Goal: Find specific fact

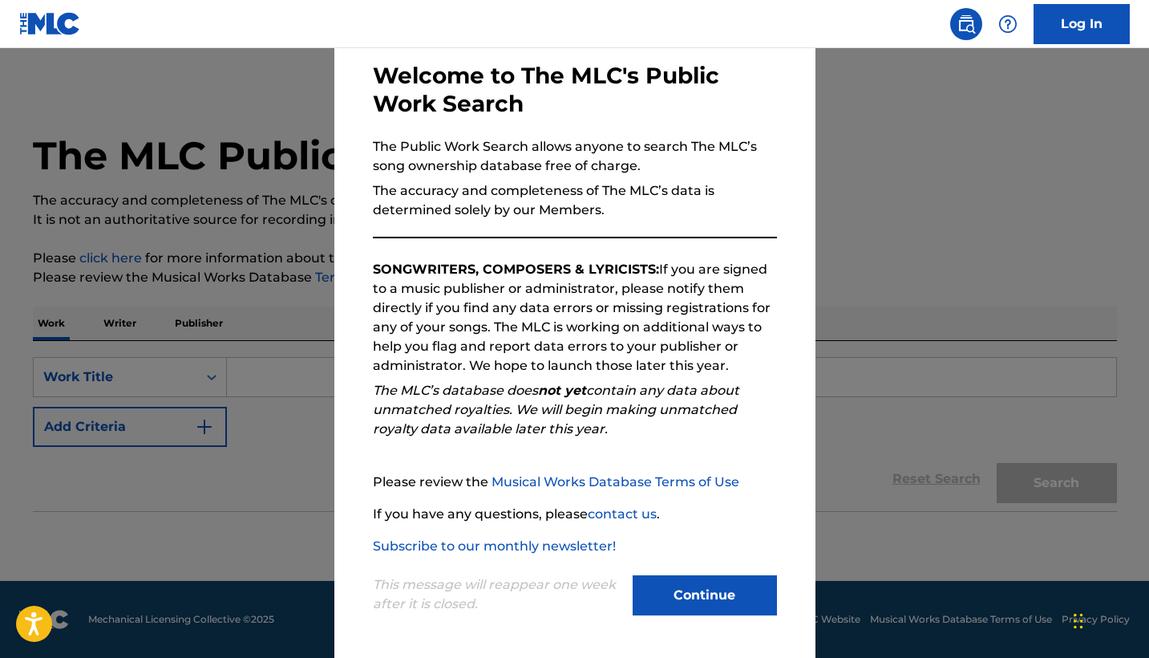
scroll to position [76, 0]
click at [728, 600] on button "Continue" at bounding box center [705, 595] width 144 height 40
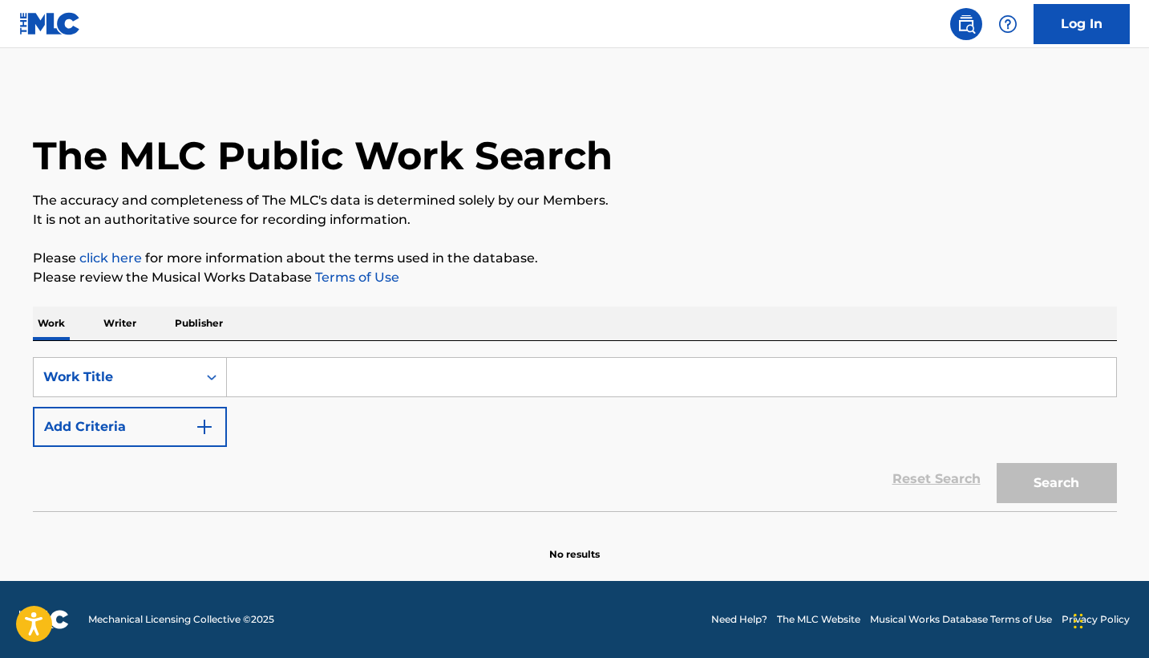
click at [277, 379] on input "Search Form" at bounding box center [671, 377] width 889 height 38
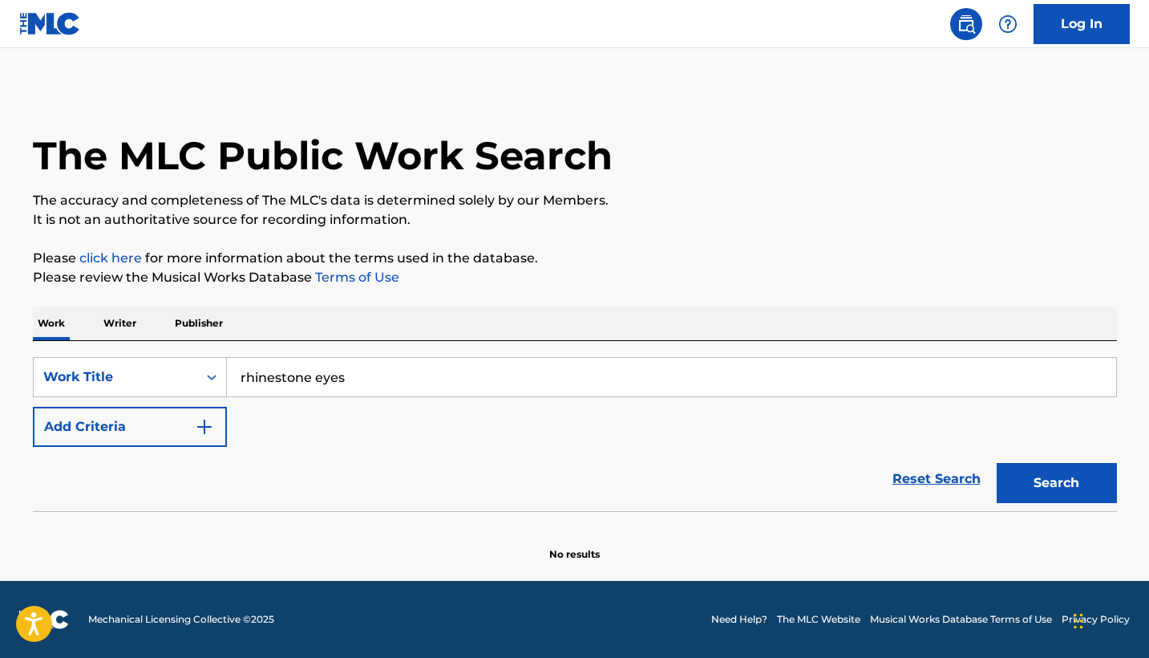
type input "rhinestone eyes"
click at [1056, 483] on button "Search" at bounding box center [1057, 483] width 120 height 40
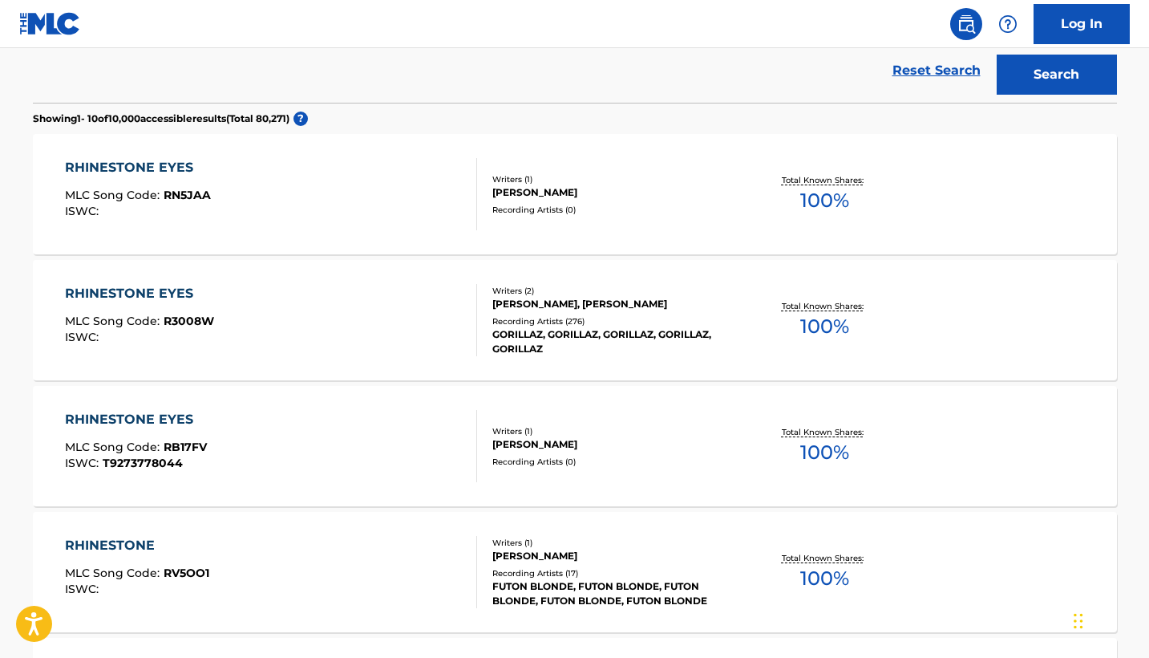
scroll to position [405, 0]
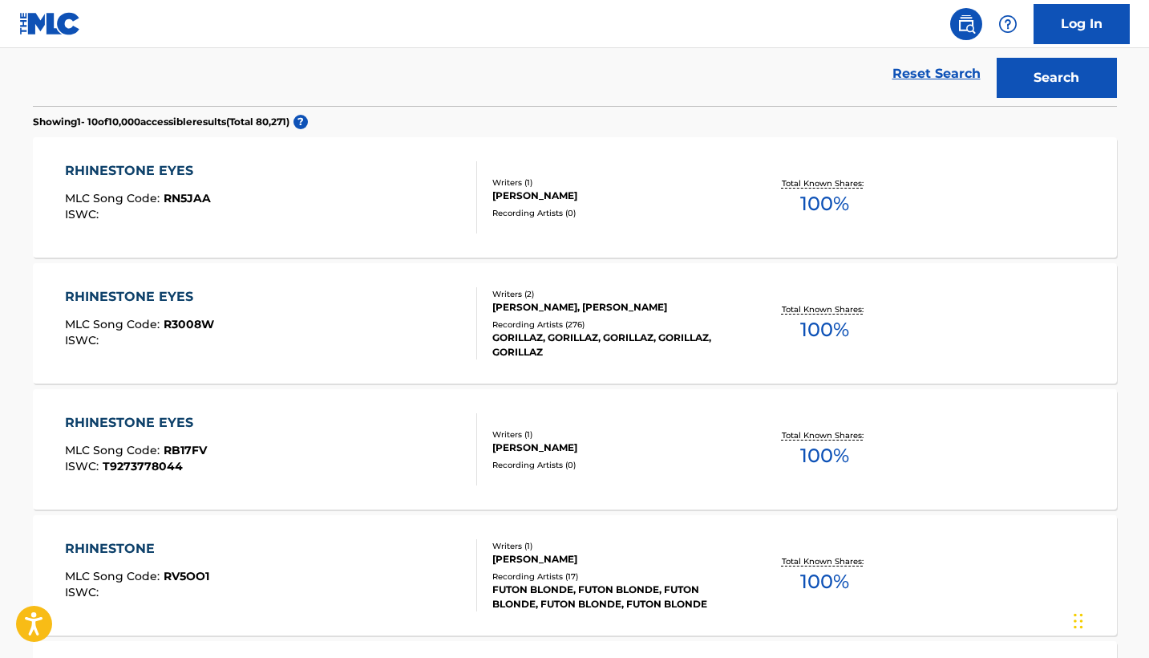
click at [648, 311] on div "[PERSON_NAME], [PERSON_NAME]" at bounding box center [613, 307] width 242 height 14
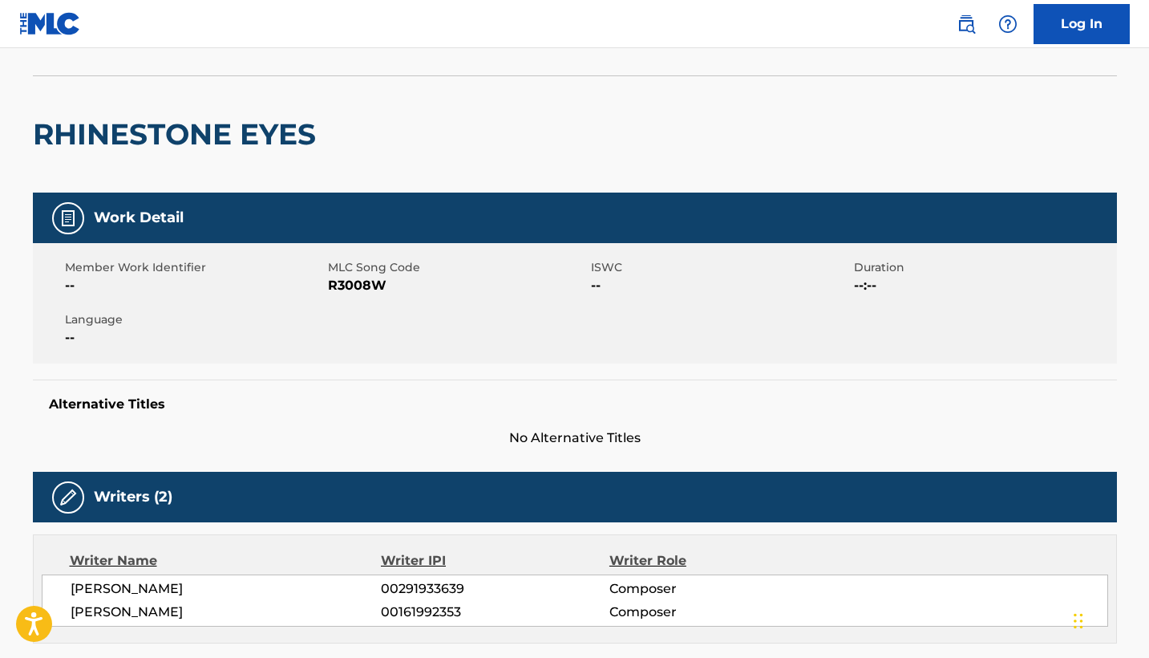
scroll to position [22, 0]
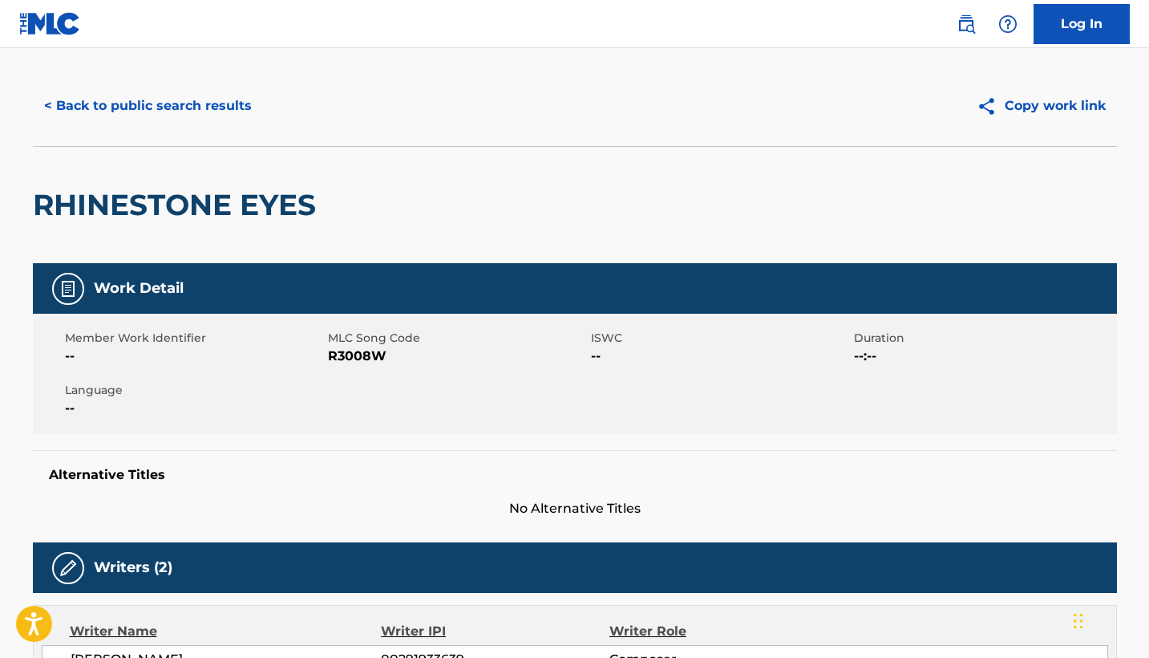
click at [352, 358] on span "R3008W" at bounding box center [457, 355] width 259 height 19
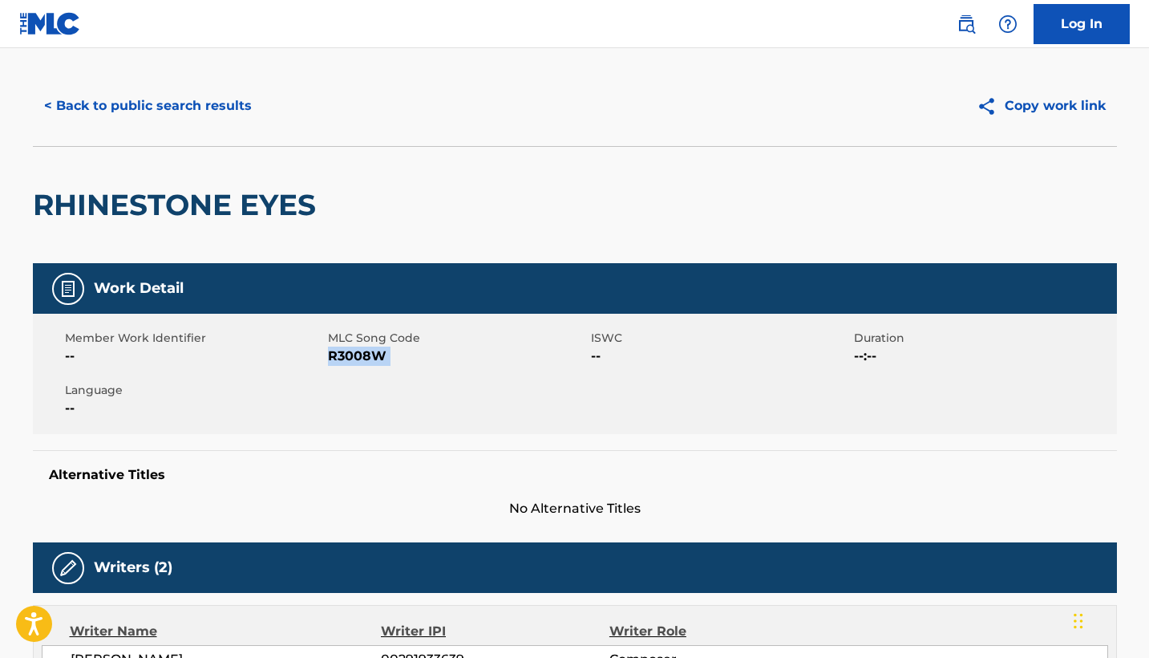
click at [352, 358] on span "R3008W" at bounding box center [457, 355] width 259 height 19
click at [370, 349] on span "R3008W" at bounding box center [457, 355] width 259 height 19
copy span "R3008W"
click at [686, 227] on div "RHINESTONE EYES" at bounding box center [575, 204] width 1084 height 117
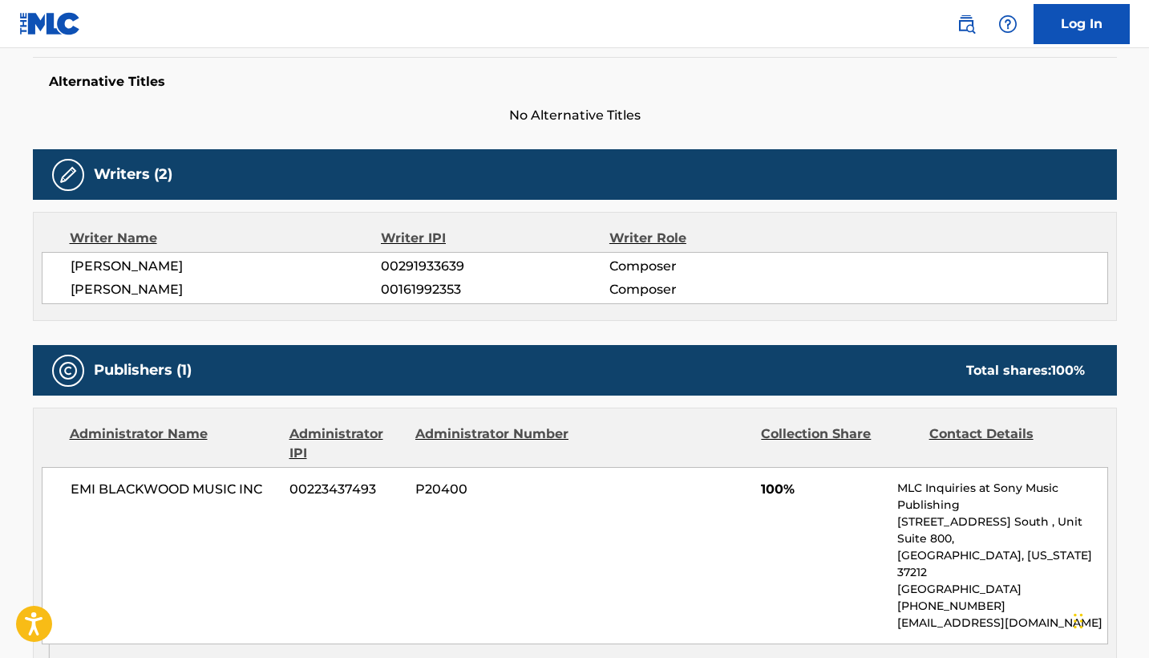
scroll to position [421, 0]
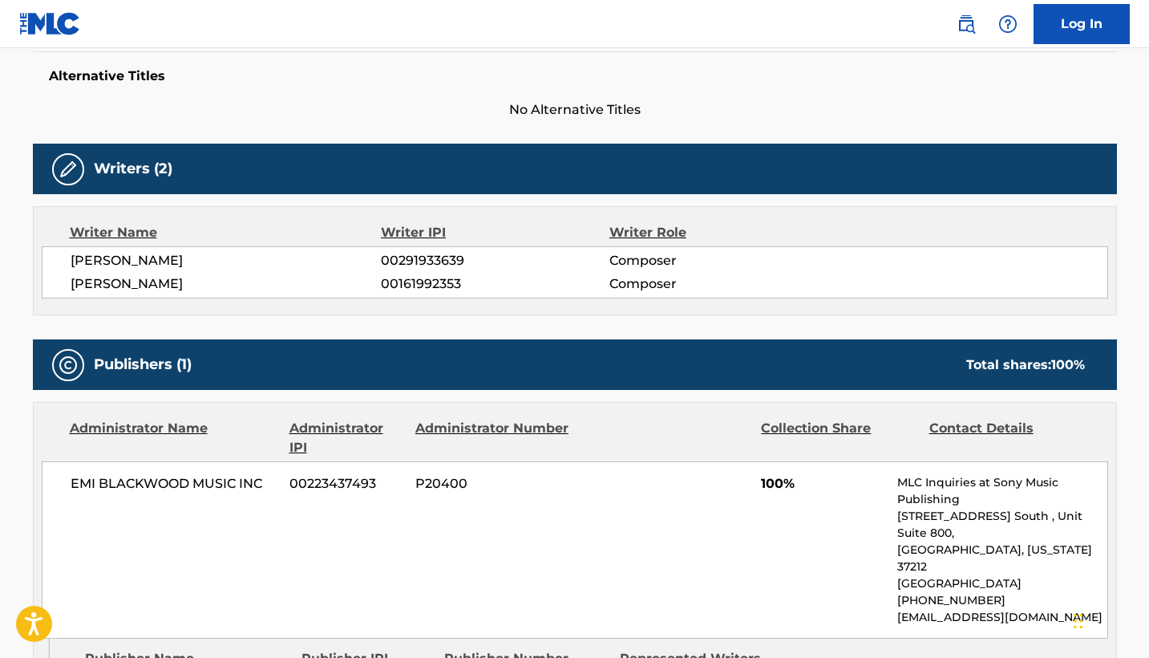
click at [435, 255] on span "00291933639" at bounding box center [495, 260] width 228 height 19
copy span "00291933639"
click at [423, 283] on span "00161992353" at bounding box center [495, 283] width 228 height 19
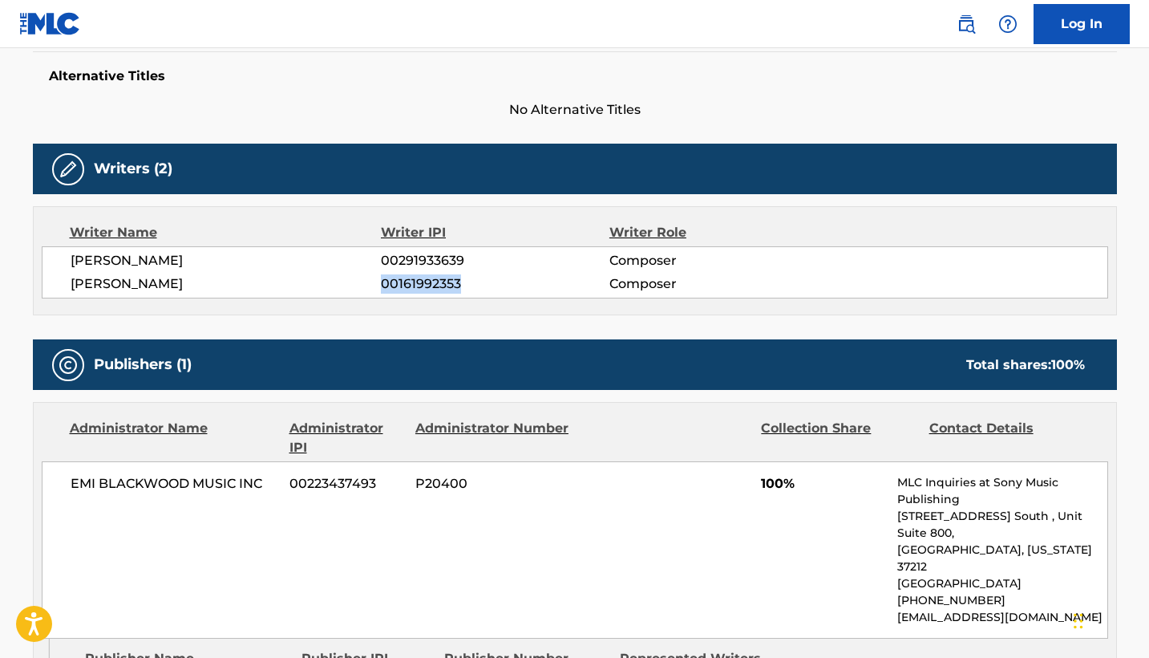
copy span "00161992353"
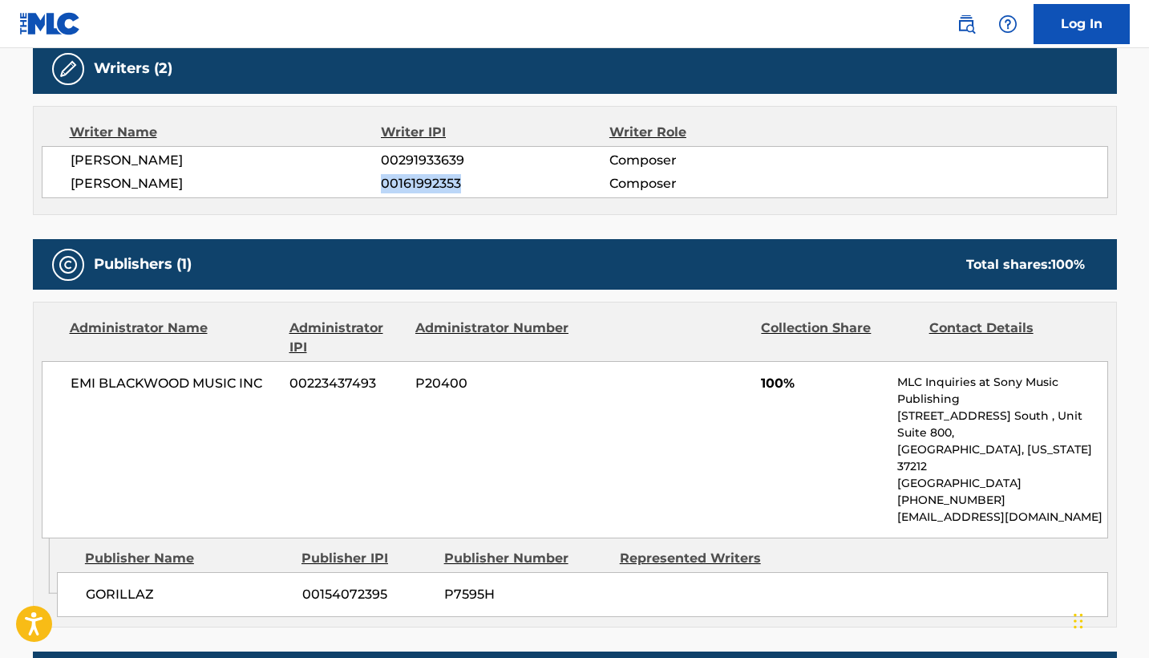
scroll to position [524, 0]
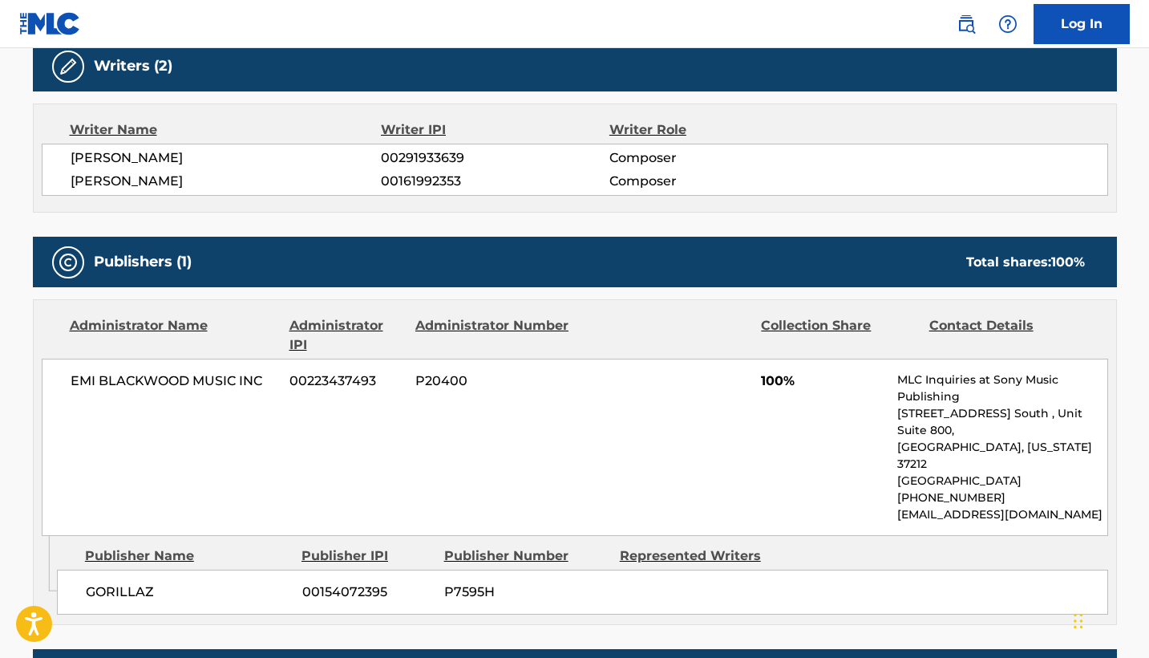
click at [330, 372] on span "00223437493" at bounding box center [347, 380] width 114 height 19
click at [334, 387] on span "00223437493" at bounding box center [347, 380] width 114 height 19
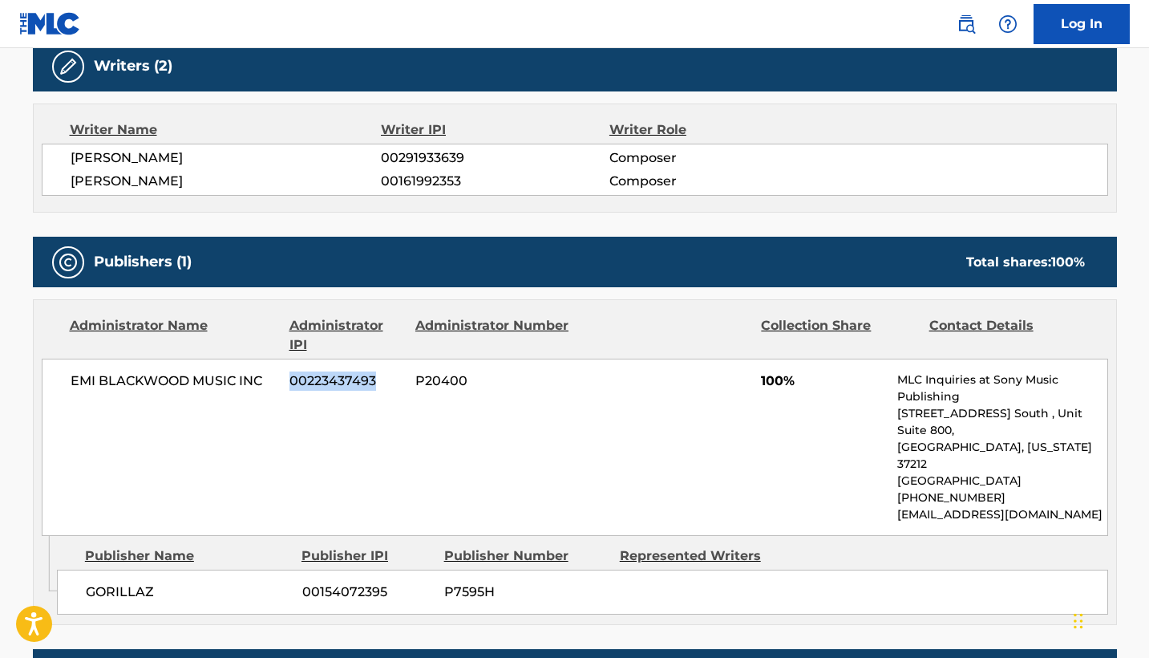
copy span "00223437493"
